Goal: Task Accomplishment & Management: Use online tool/utility

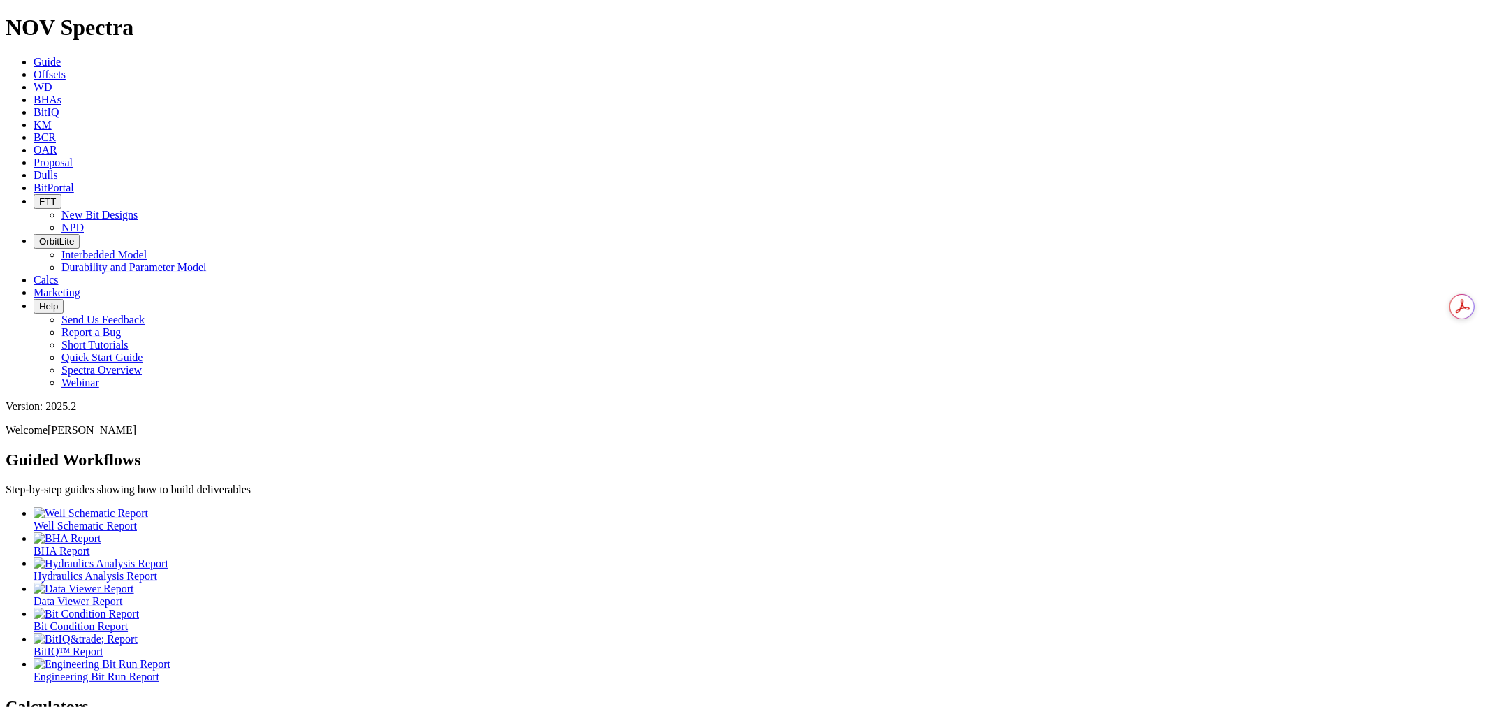
click at [66, 68] on link "Offsets" at bounding box center [50, 74] width 32 height 12
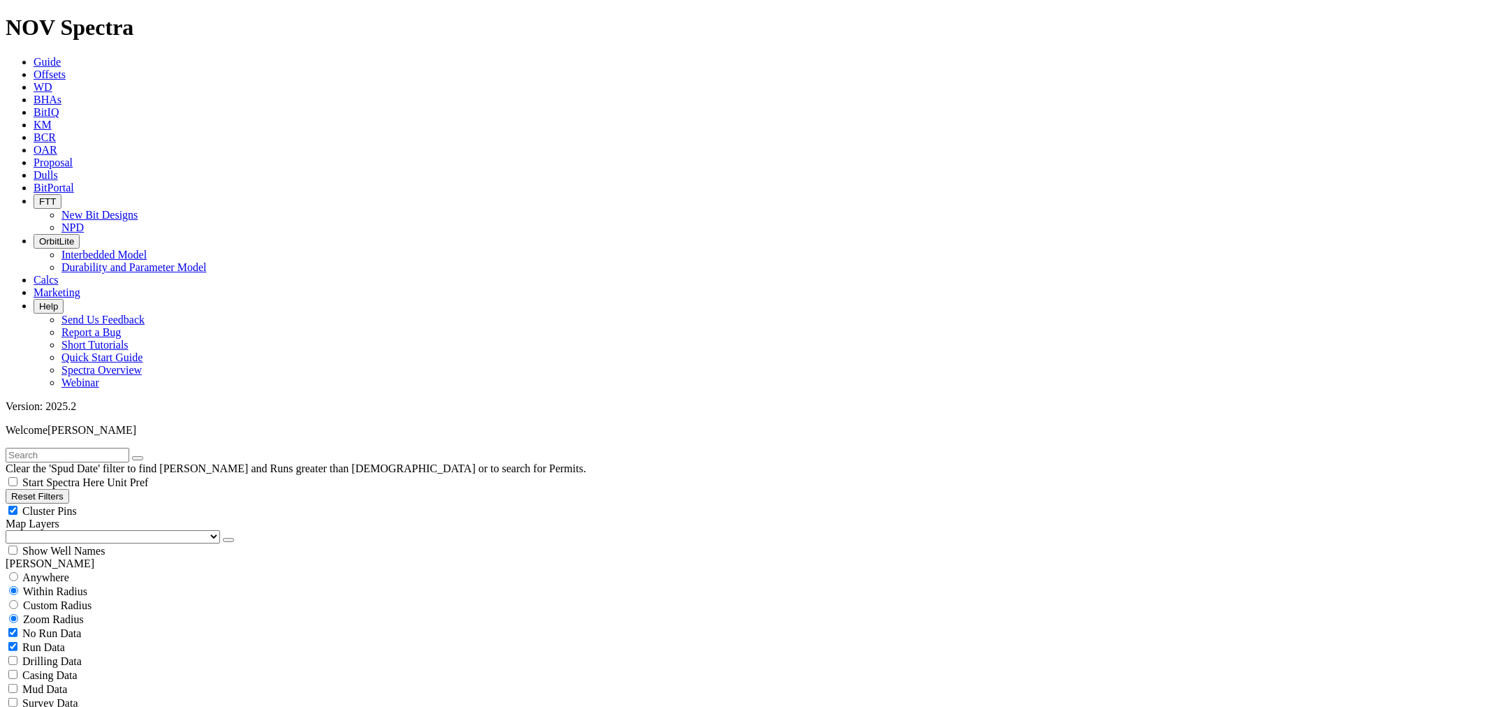
click at [49, 571] on span "Anywhere" at bounding box center [45, 577] width 47 height 12
radio input "true"
radio input "false"
click at [53, 448] on input "text" at bounding box center [68, 455] width 124 height 15
click at [132, 456] on button "submit" at bounding box center [137, 458] width 11 height 4
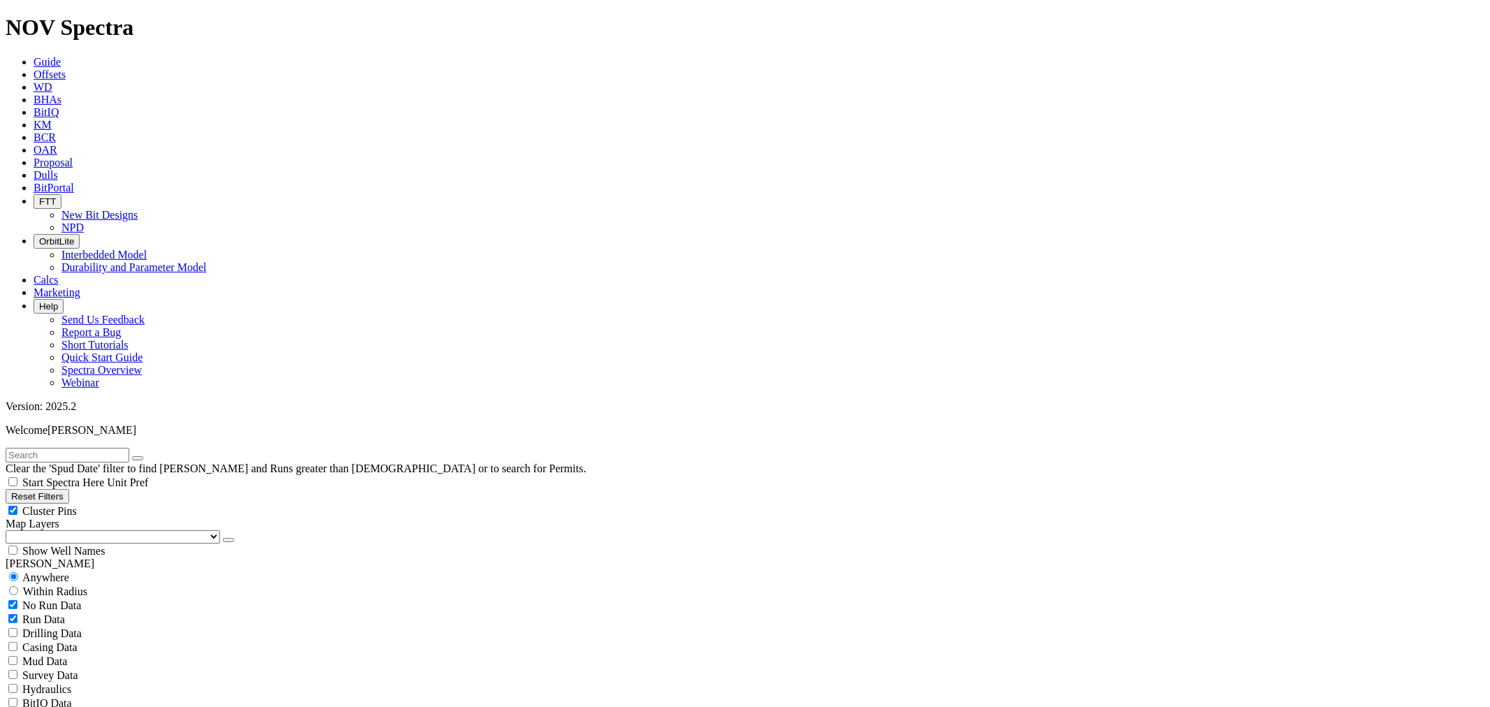
click at [50, 448] on input "text" at bounding box center [68, 455] width 124 height 15
click at [44, 448] on input "text" at bounding box center [68, 455] width 124 height 15
paste input "A321941"
type input "A321941"
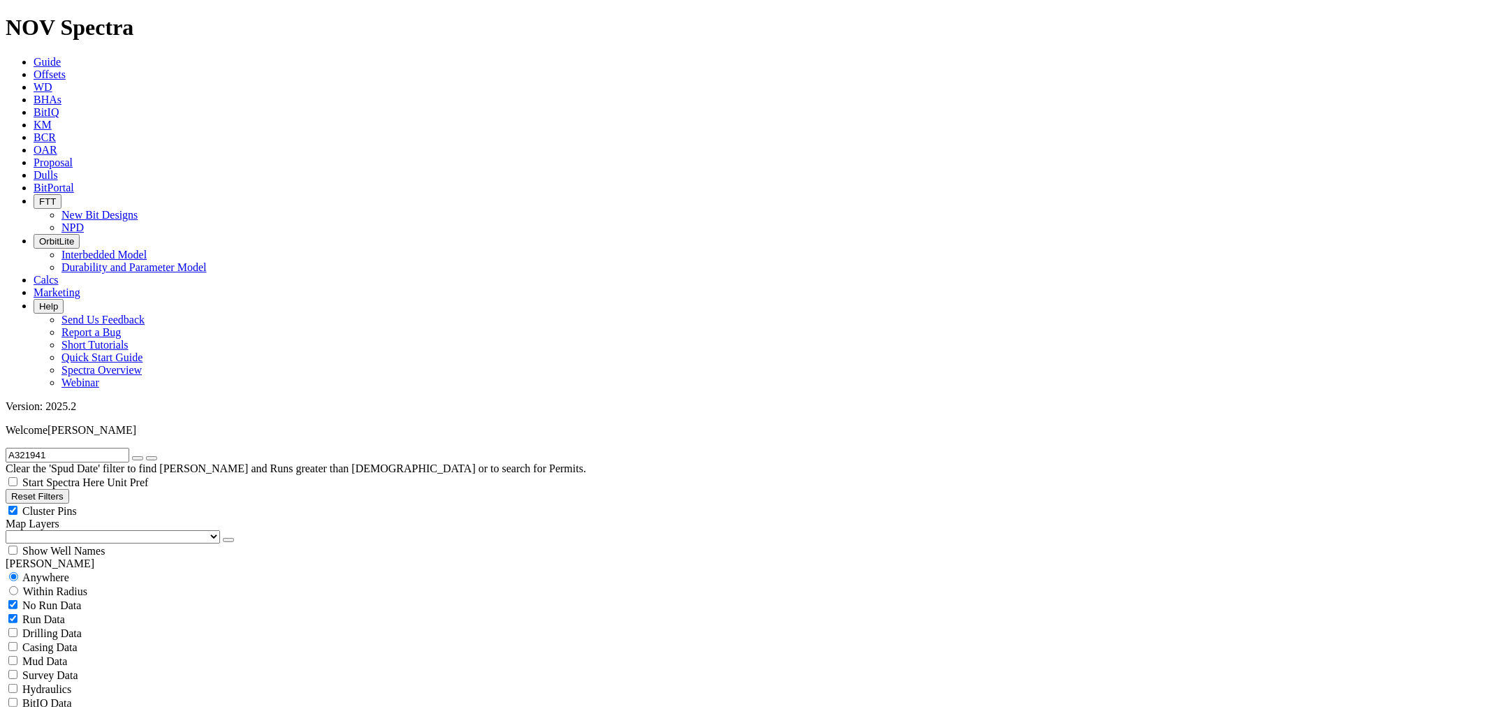
radio input "false"
radio input "true"
click at [52, 598] on div "Custom Radius" at bounding box center [745, 605] width 1479 height 14
radio input "true"
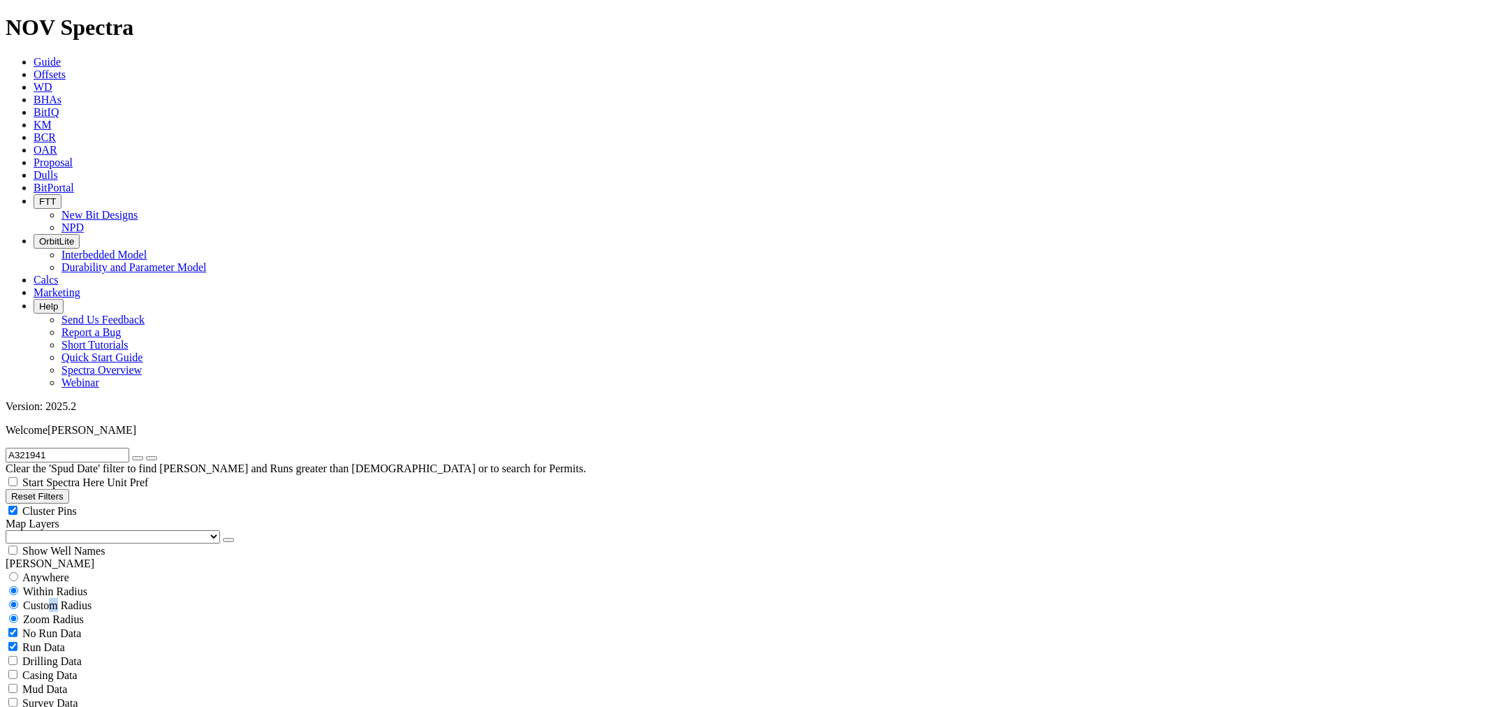
radio input "false"
click at [38, 641] on button "Miles" at bounding box center [22, 648] width 33 height 15
click at [89, 626] on input "number" at bounding box center [68, 633] width 124 height 15
type input "5"
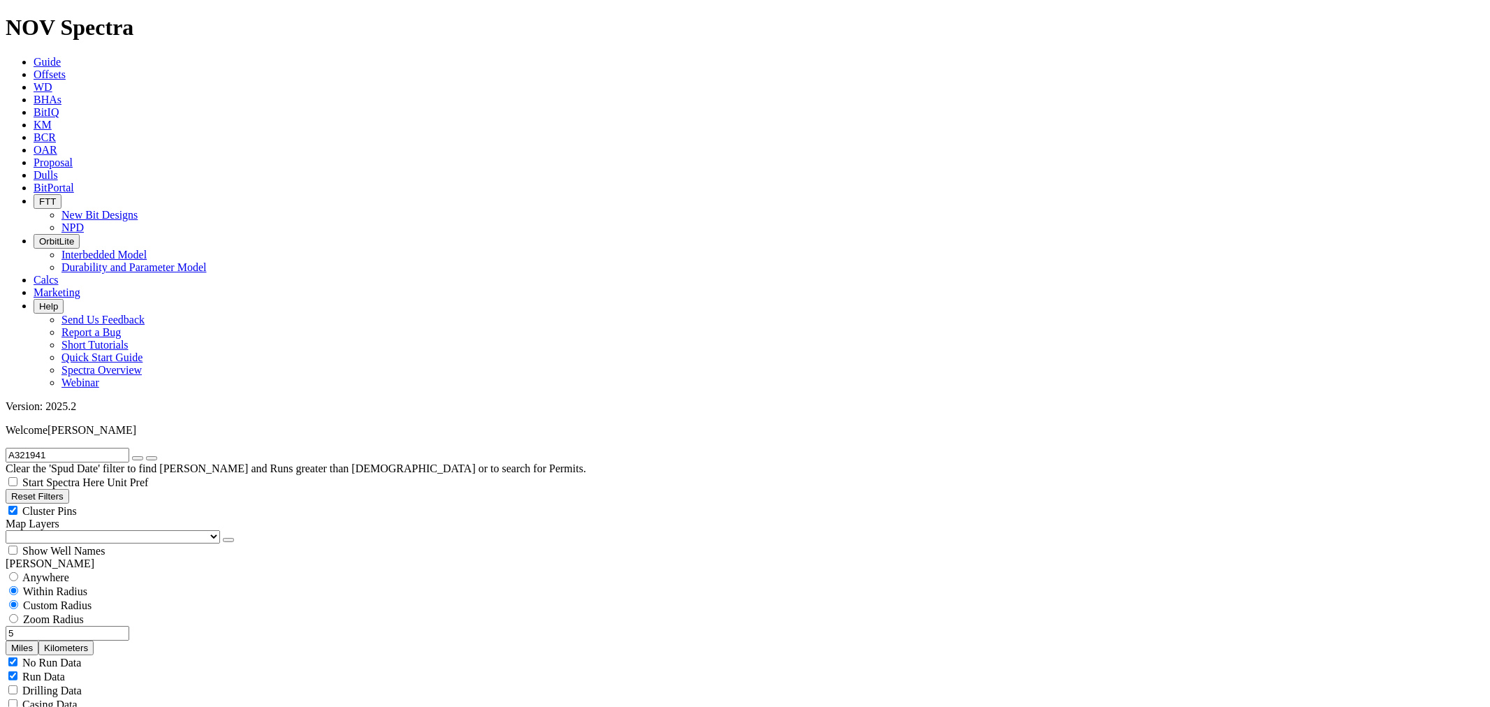
select select "6.75"
checkbox input "false"
click at [138, 458] on icon "button" at bounding box center [138, 458] width 0 height 0
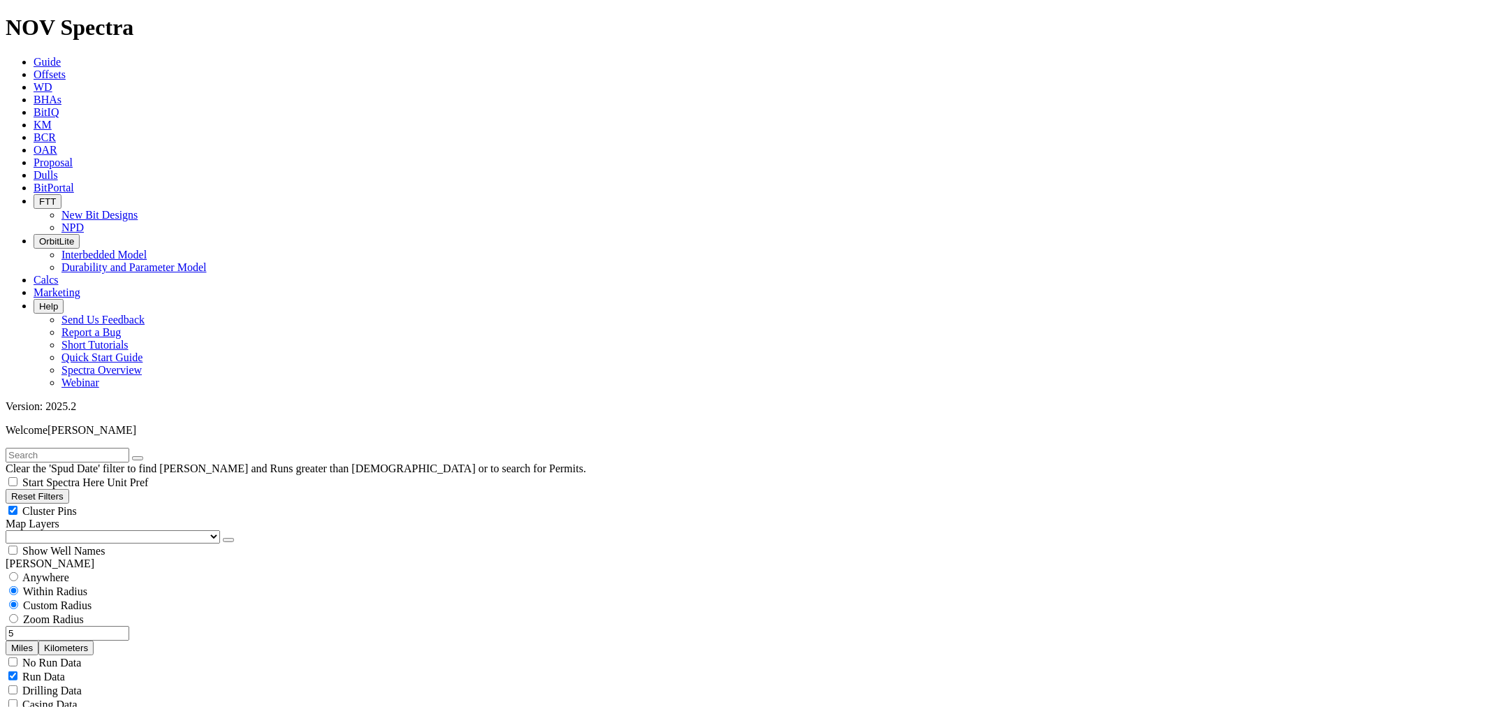
scroll to position [247, 0]
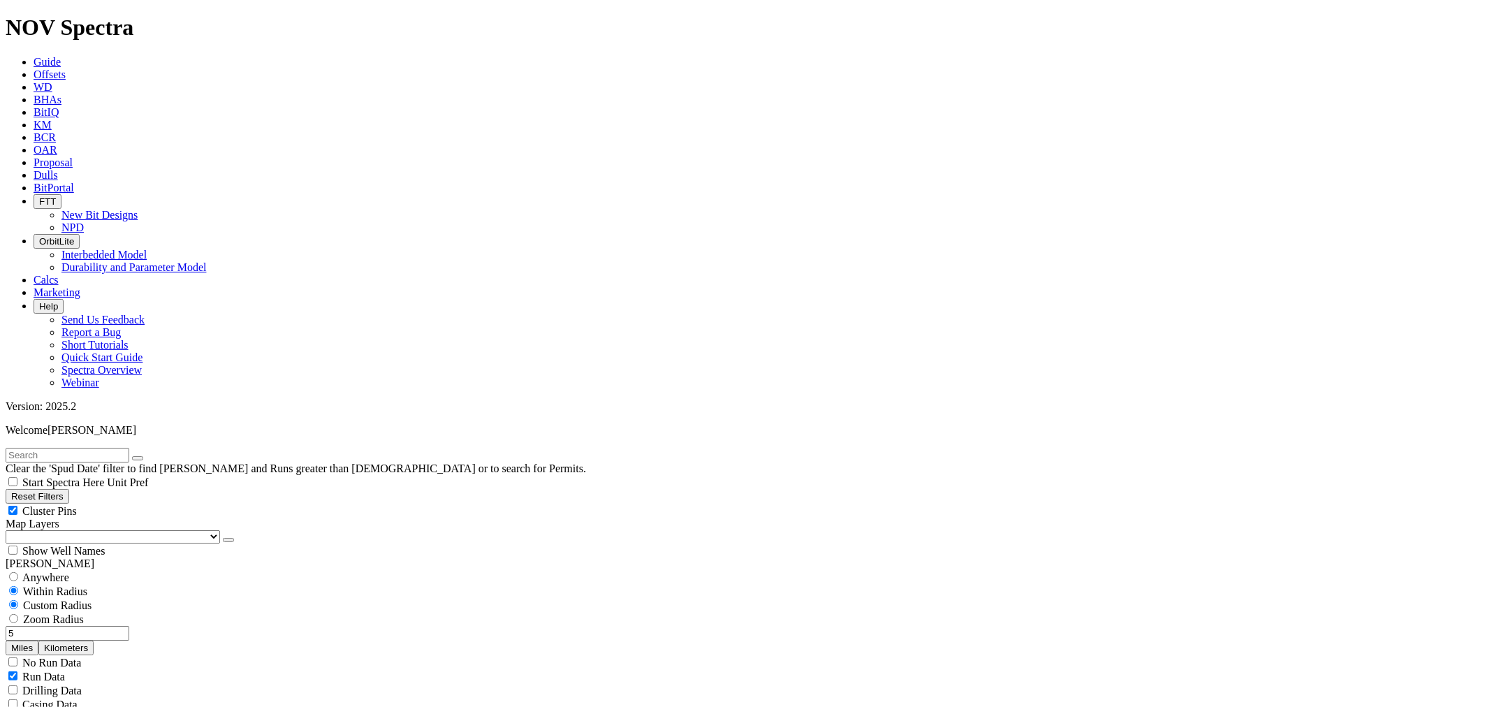
drag, startPoint x: 78, startPoint y: 483, endPoint x: 172, endPoint y: 486, distance: 94.4
type input "9000"
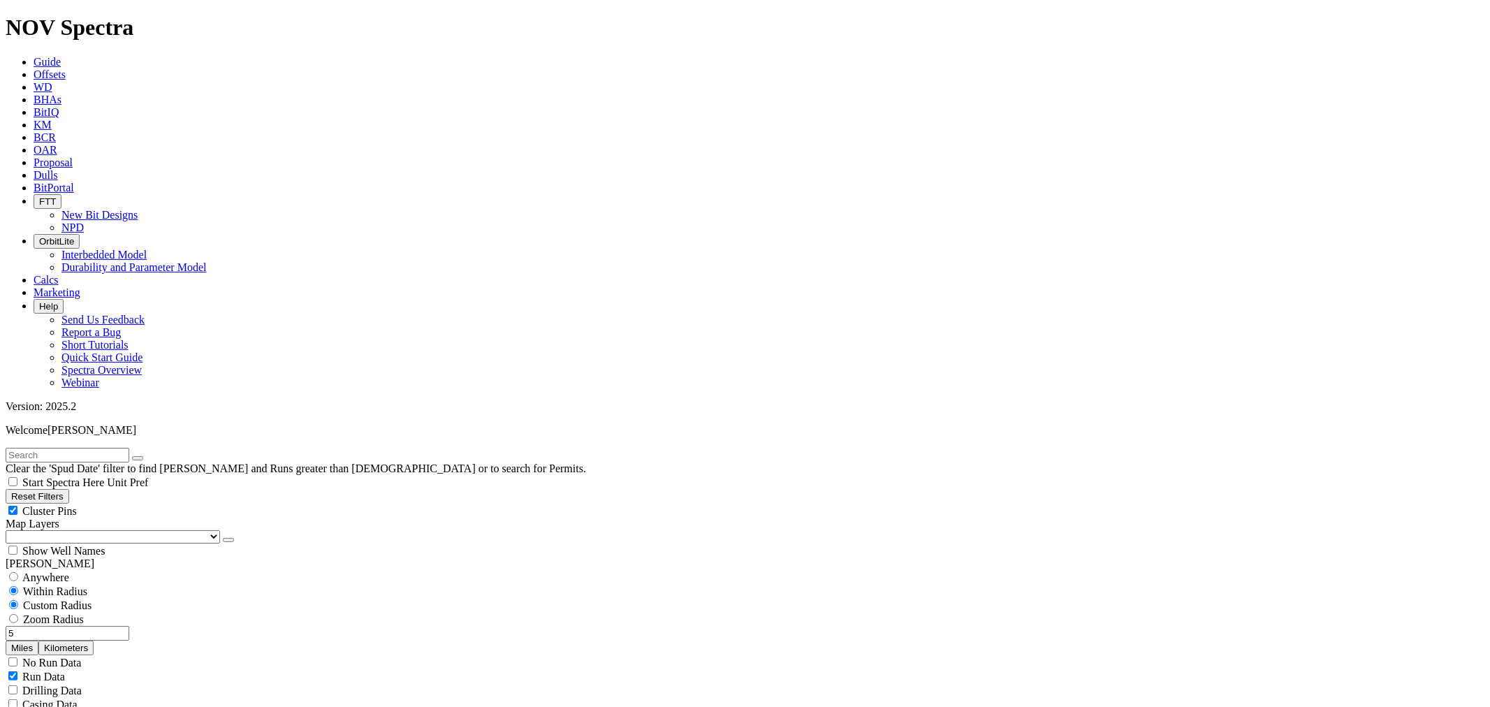
drag, startPoint x: 79, startPoint y: 580, endPoint x: 89, endPoint y: 578, distance: 10.6
type input "2500"
drag, startPoint x: 78, startPoint y: 323, endPoint x: 192, endPoint y: 337, distance: 115.3
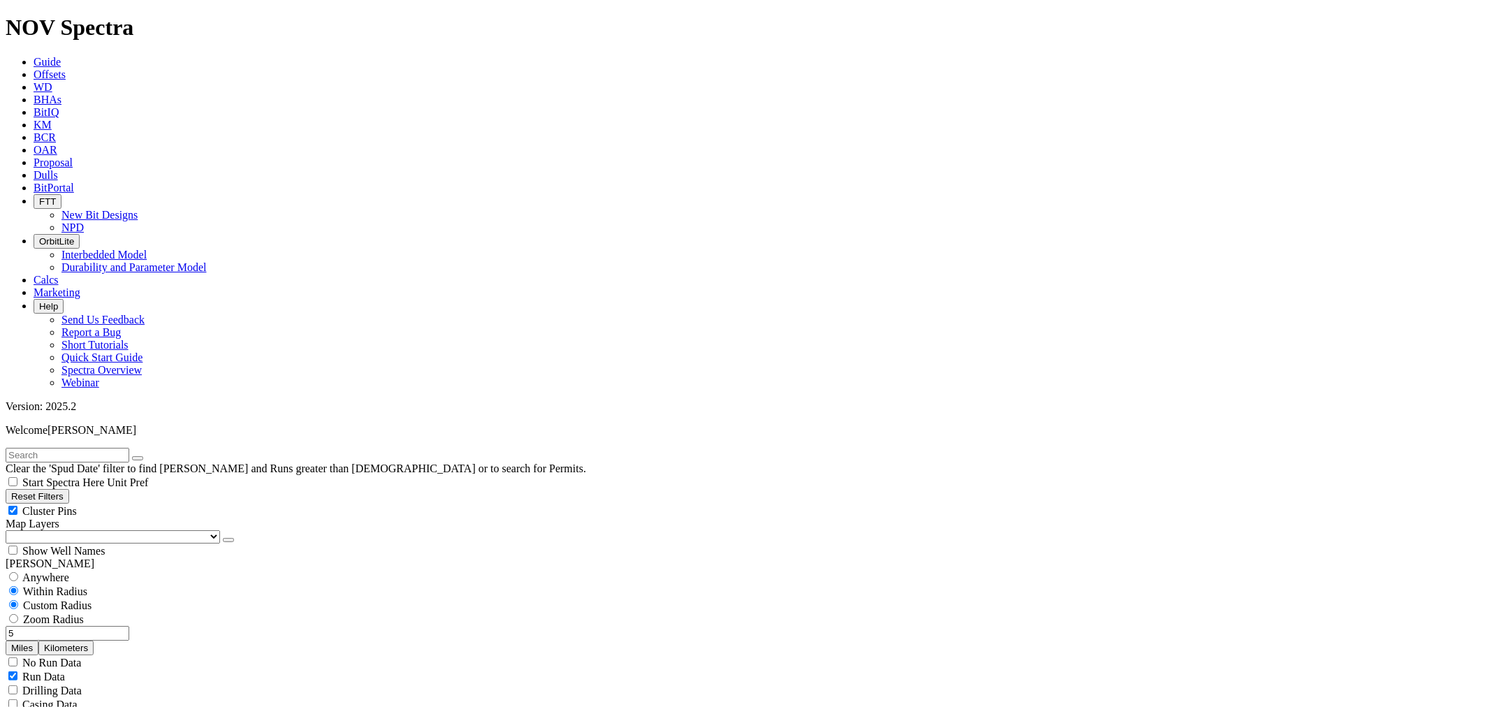
type input "8000"
drag, startPoint x: 107, startPoint y: 571, endPoint x: 217, endPoint y: 569, distance: 109.7
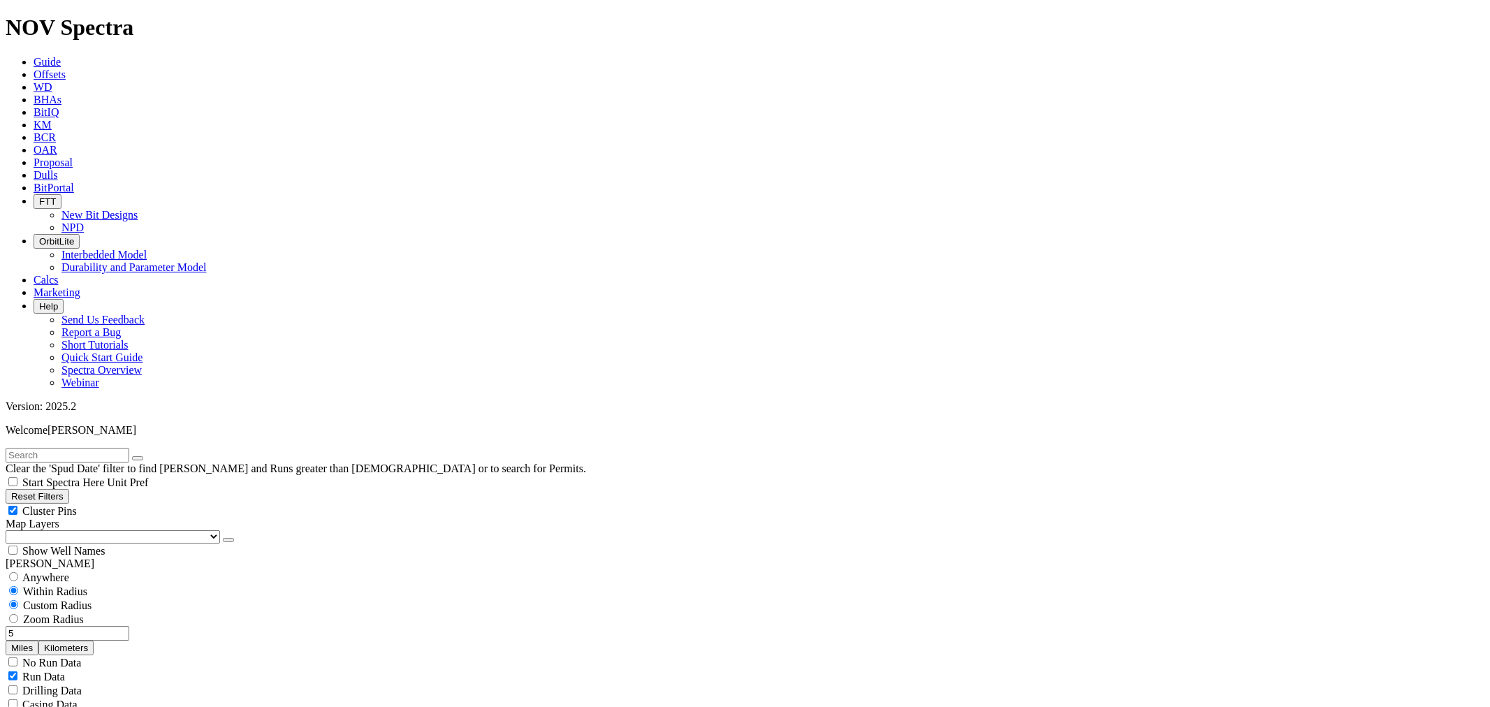
type input "5"
drag, startPoint x: 92, startPoint y: 574, endPoint x: 108, endPoint y: 576, distance: 16.2
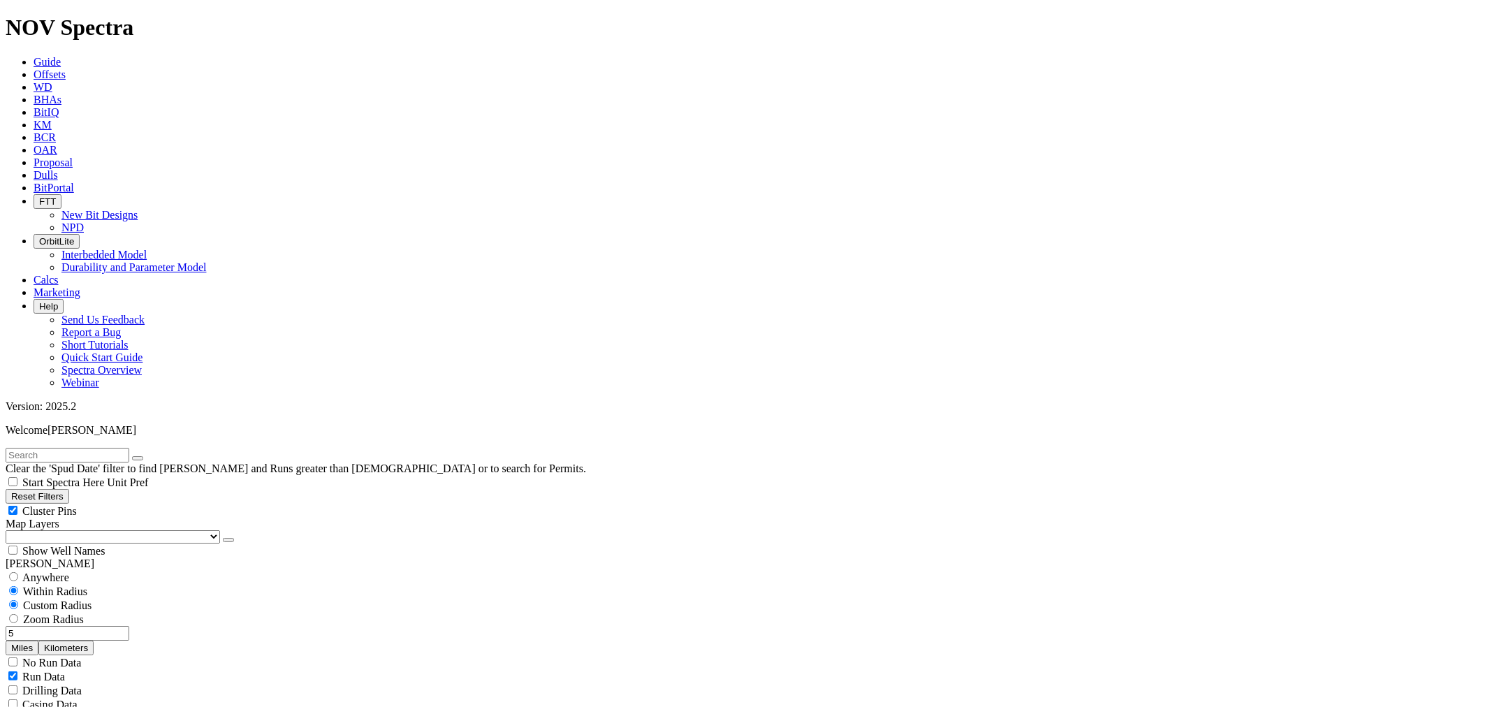
drag, startPoint x: 68, startPoint y: 571, endPoint x: 214, endPoint y: 549, distance: 147.7
type input "7500"
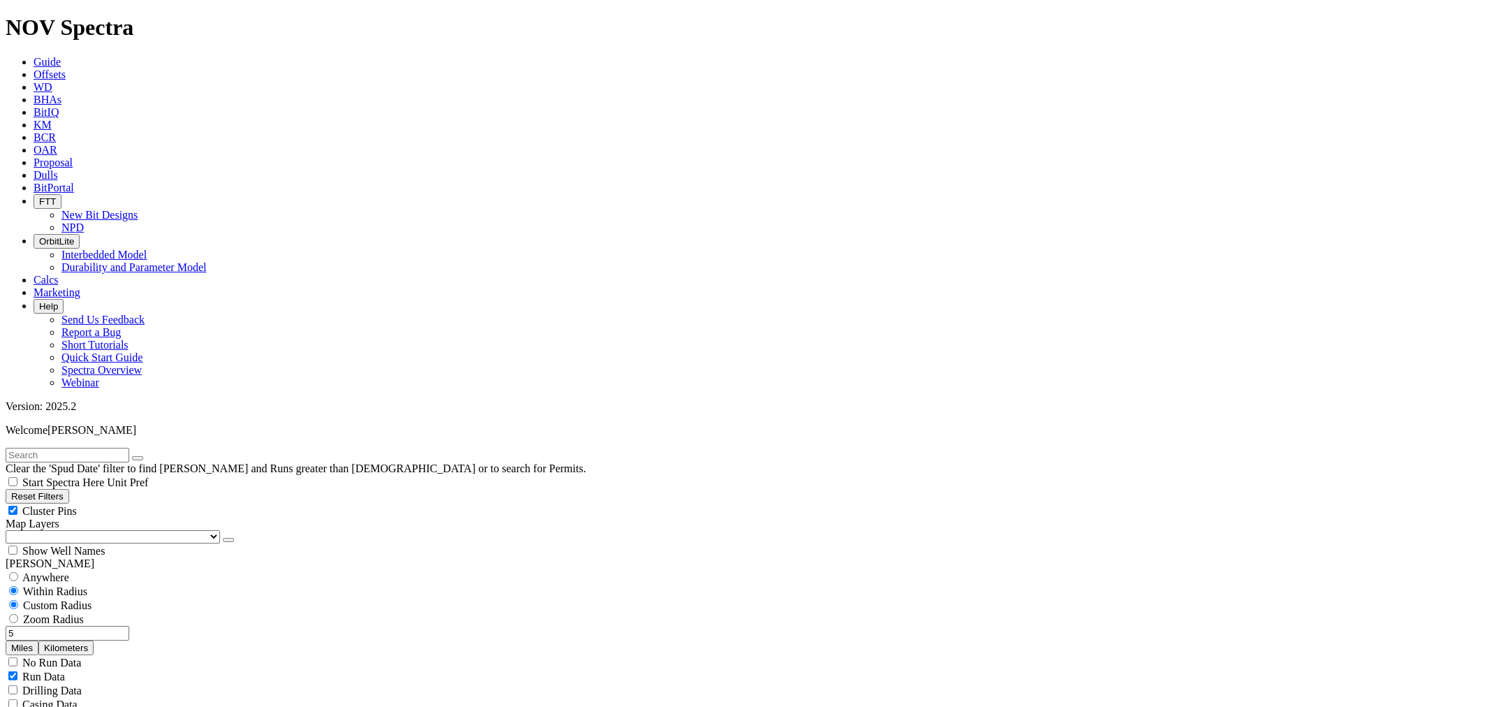
drag, startPoint x: 1147, startPoint y: 381, endPoint x: 1135, endPoint y: 386, distance: 13.3
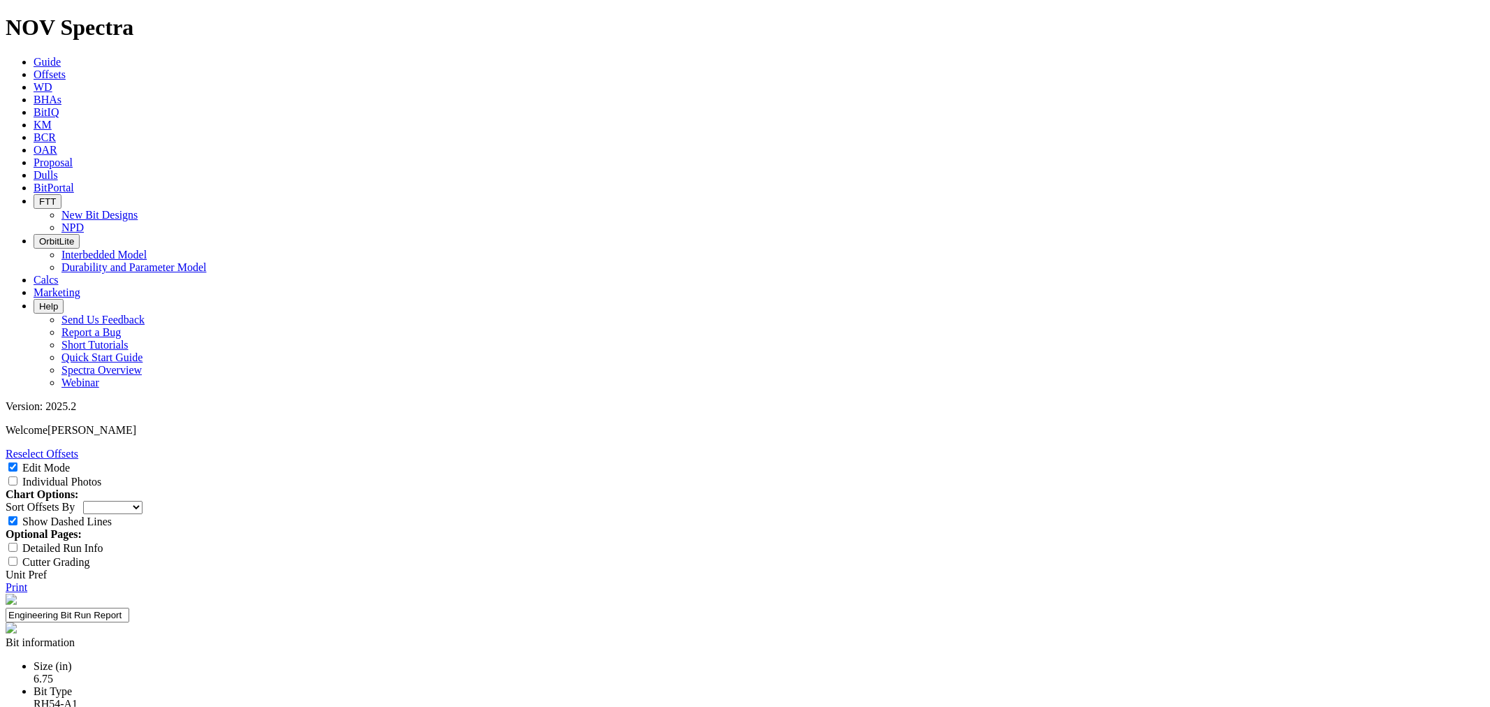
select select "New Bit Design"
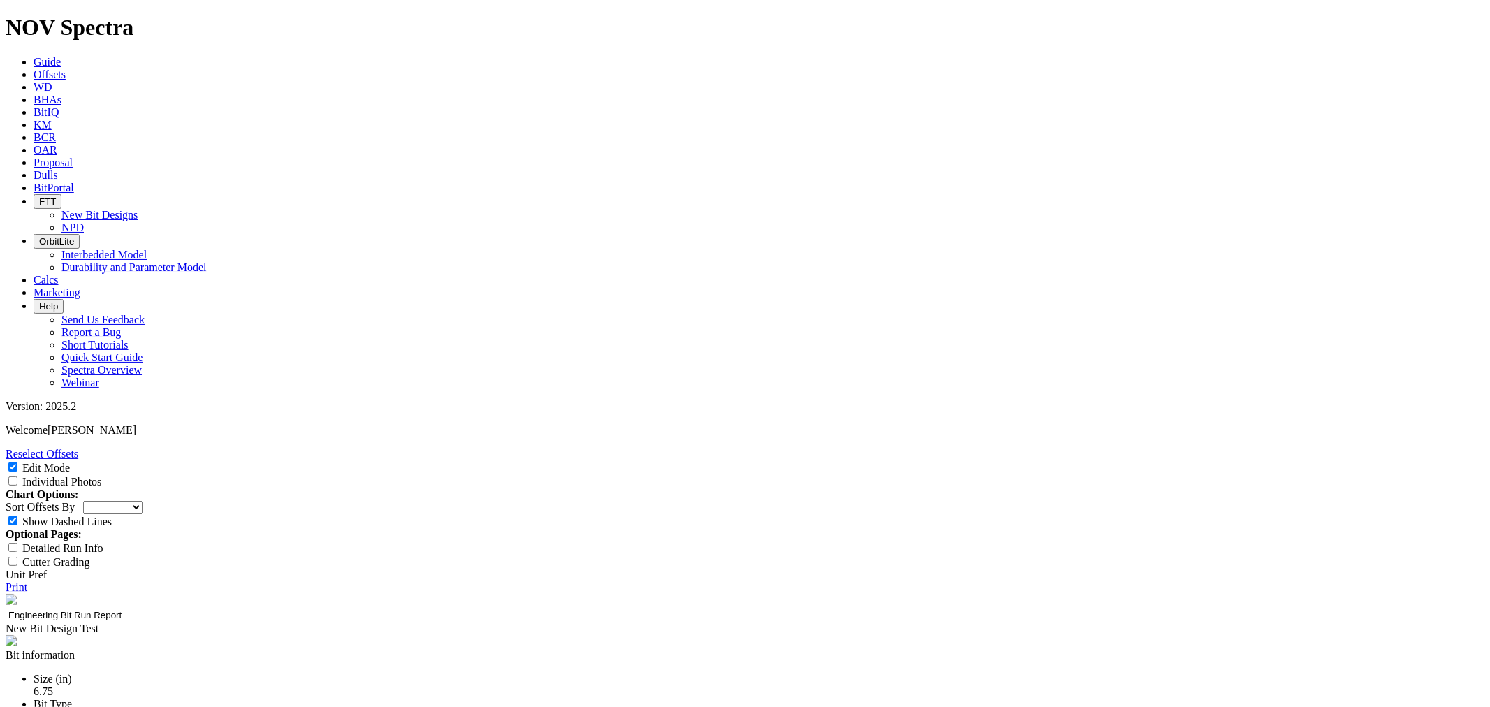
drag, startPoint x: 671, startPoint y: 187, endPoint x: 664, endPoint y: 191, distance: 8.0
type input "25-0420"
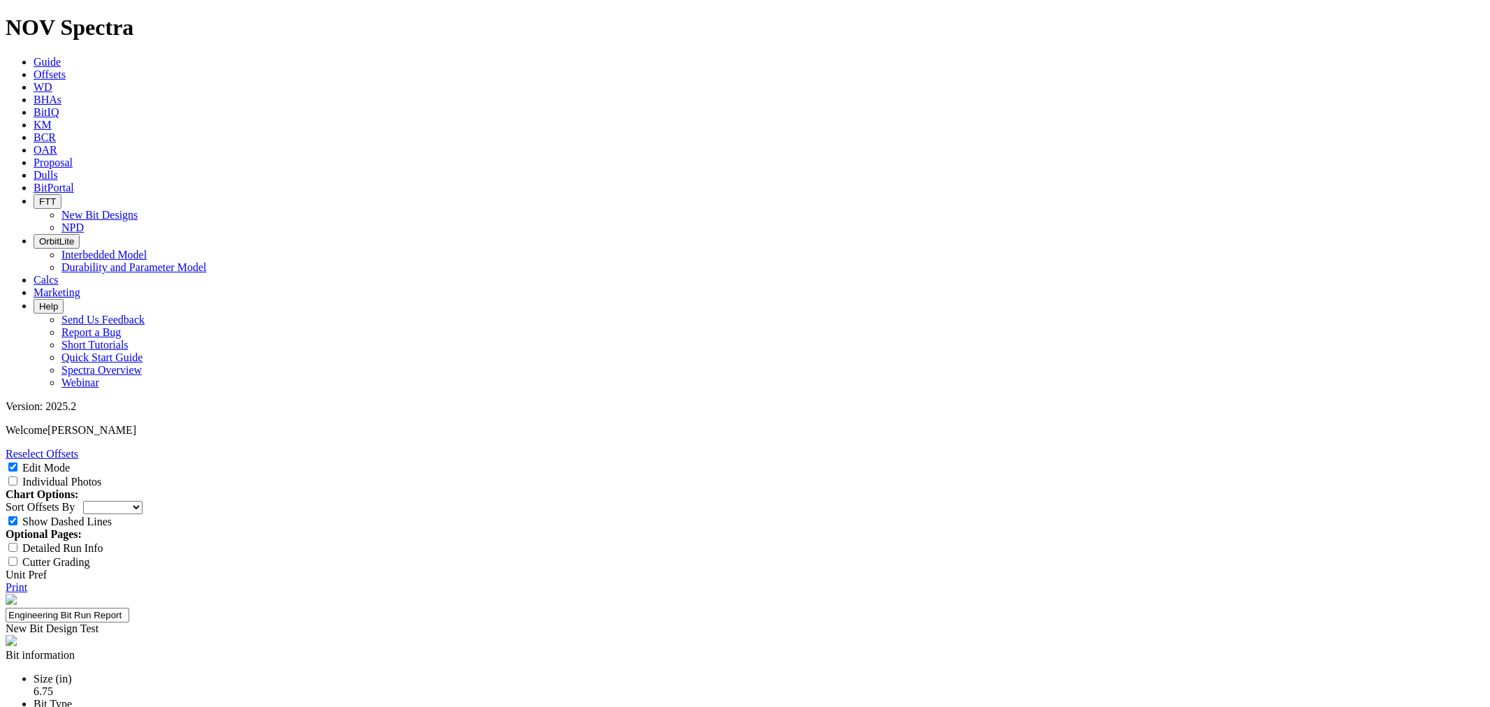
paste textarea "Drill the entire lateral section using motor-assisted RSS, delivering high ROP …"
type textarea "Drill the entire lateral section using motor-assisted RSS, delivering high ROP …"
